Goal: Task Accomplishment & Management: Use online tool/utility

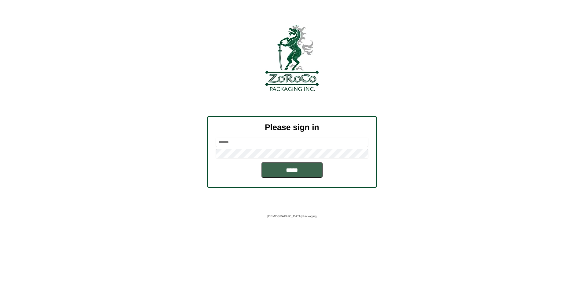
type input "******"
click at [291, 179] on div "Please sign in ****** *****" at bounding box center [292, 152] width 170 height 72
click at [298, 171] on input "*****" at bounding box center [292, 170] width 61 height 15
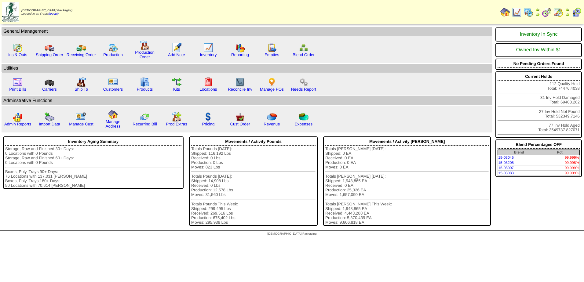
click at [526, 12] on img at bounding box center [529, 12] width 10 height 10
